Goal: Find specific page/section: Find specific page/section

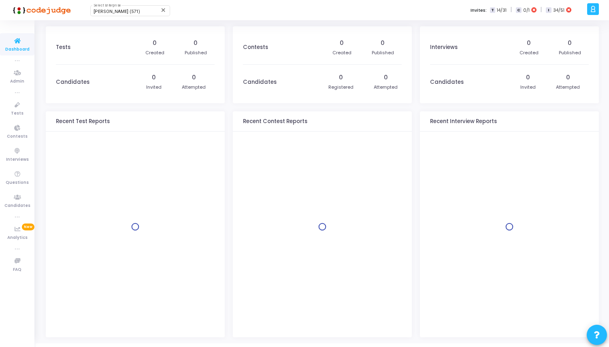
click at [113, 17] on div "[PERSON_NAME] (571) Select Enterprise close Invites: T 14/31 | C 0/1 | I 34/51" at bounding box center [333, 10] width 504 height 20
click at [118, 16] on div "[PERSON_NAME] (571) Select Enterprise" at bounding box center [130, 10] width 73 height 12
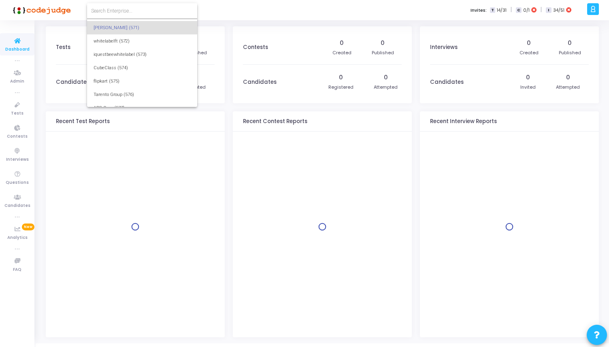
click at [131, 15] on form at bounding box center [142, 10] width 110 height 15
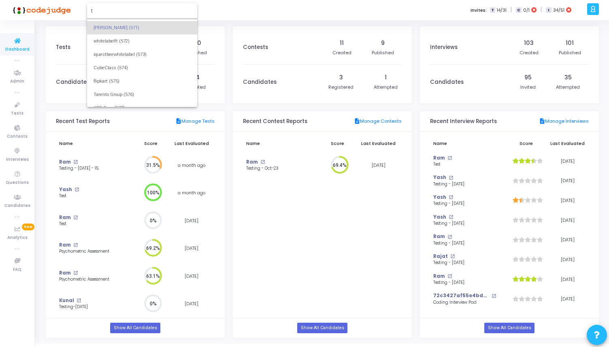
scroll to position [0, 0]
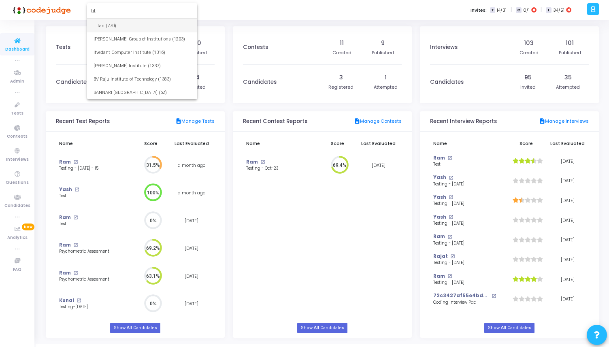
type input "tit"
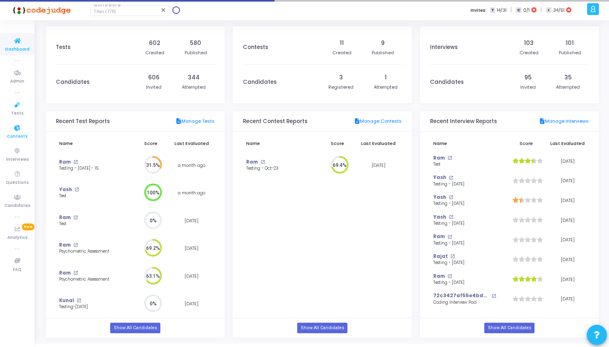
click at [2, 121] on link "Contests" at bounding box center [17, 131] width 34 height 22
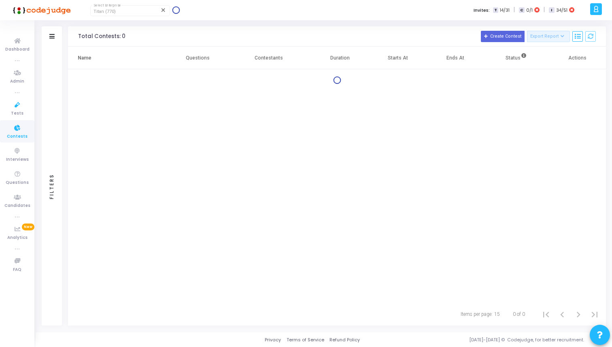
click at [13, 96] on ul "Dashboard true Admin true Tests Contests Interviews Questions Candidates true A…" at bounding box center [17, 183] width 34 height 315
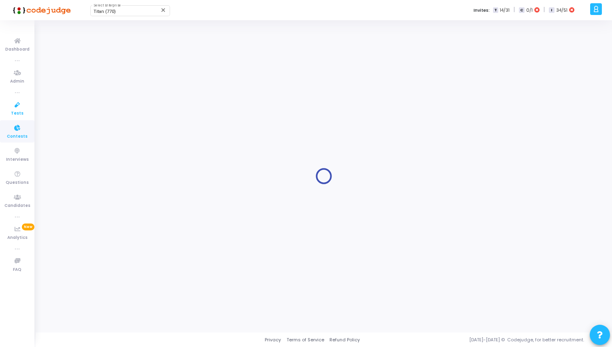
click at [13, 106] on icon at bounding box center [17, 105] width 17 height 10
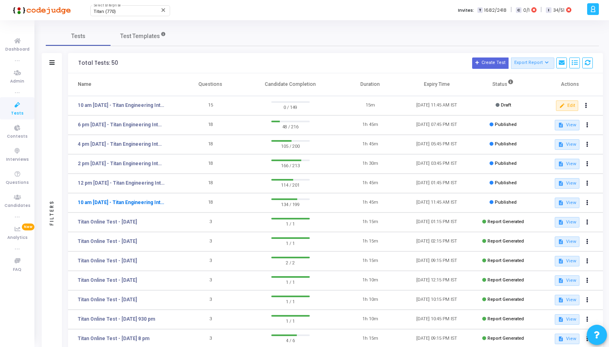
click at [143, 204] on link "10 am [DATE] - Titan Engineering Intern 2026" at bounding box center [121, 202] width 87 height 7
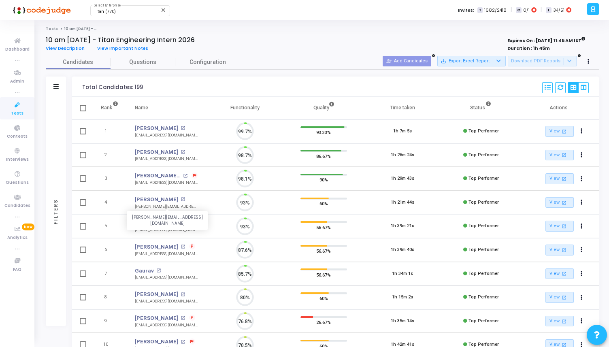
scroll to position [17, 21]
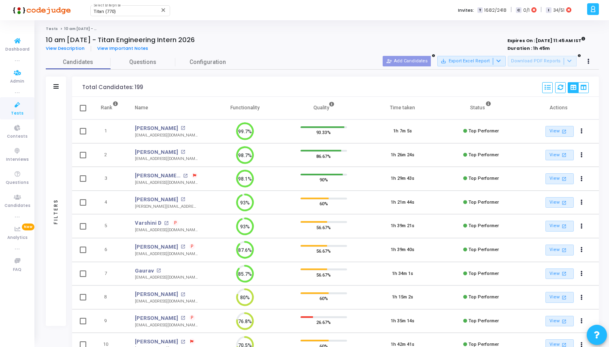
click at [21, 107] on icon at bounding box center [17, 105] width 17 height 10
